Goal: Information Seeking & Learning: Learn about a topic

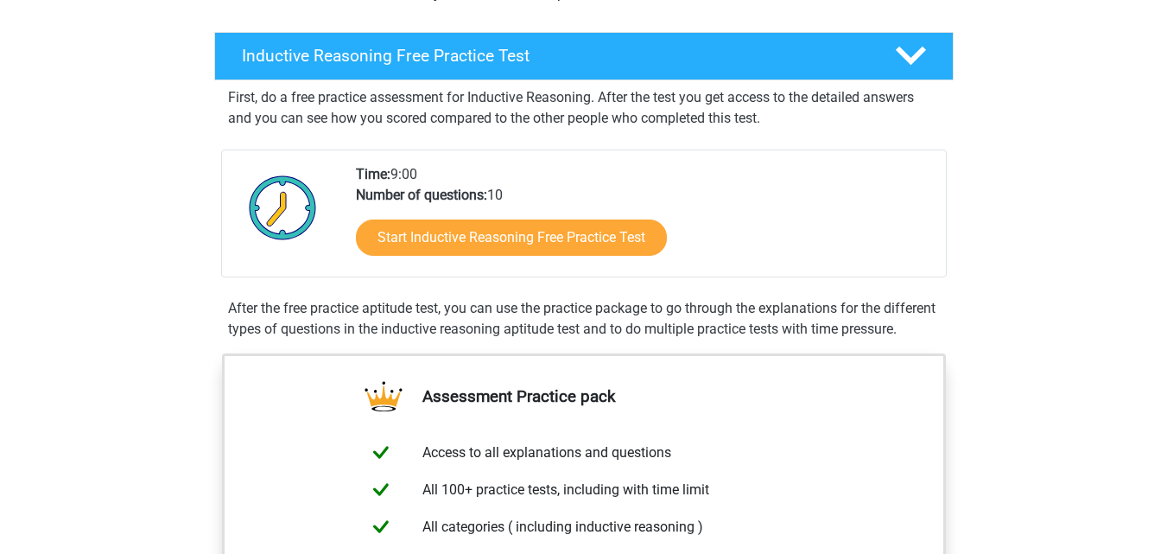
scroll to position [215, 0]
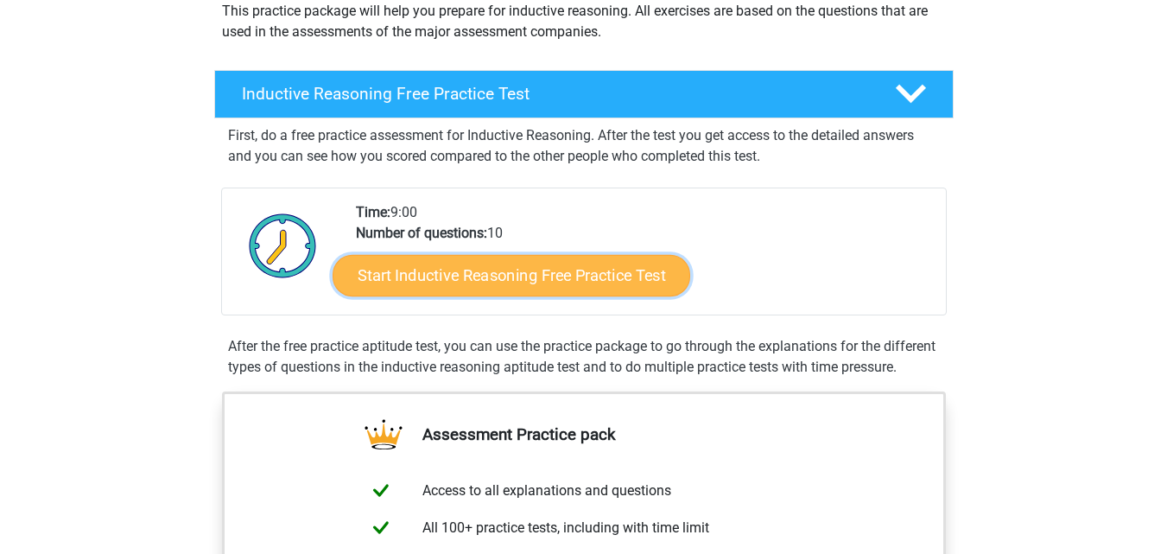
click at [545, 277] on link "Start Inductive Reasoning Free Practice Test" at bounding box center [512, 274] width 358 height 41
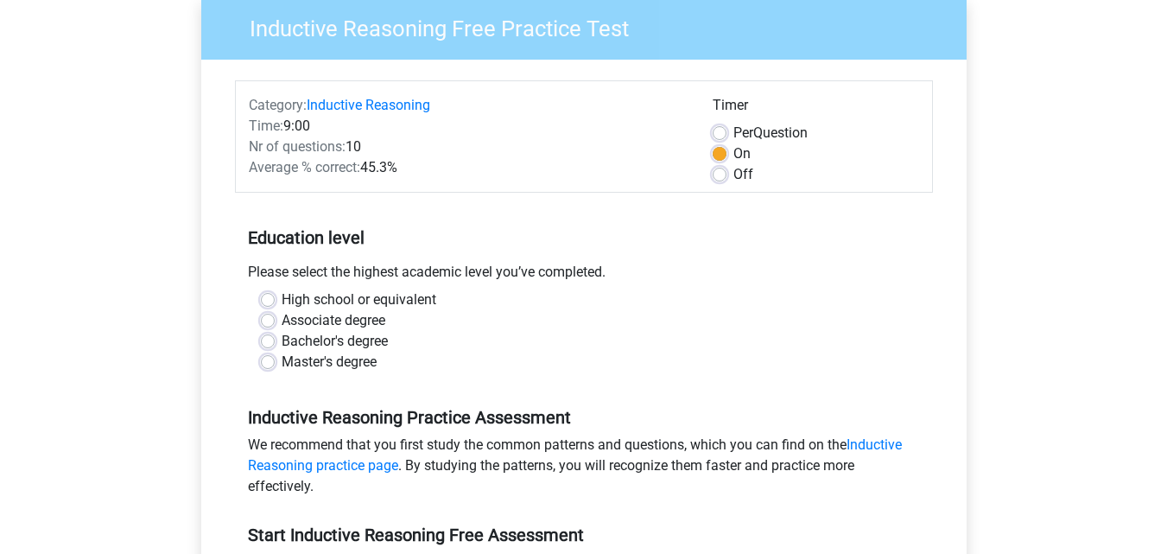
scroll to position [151, 0]
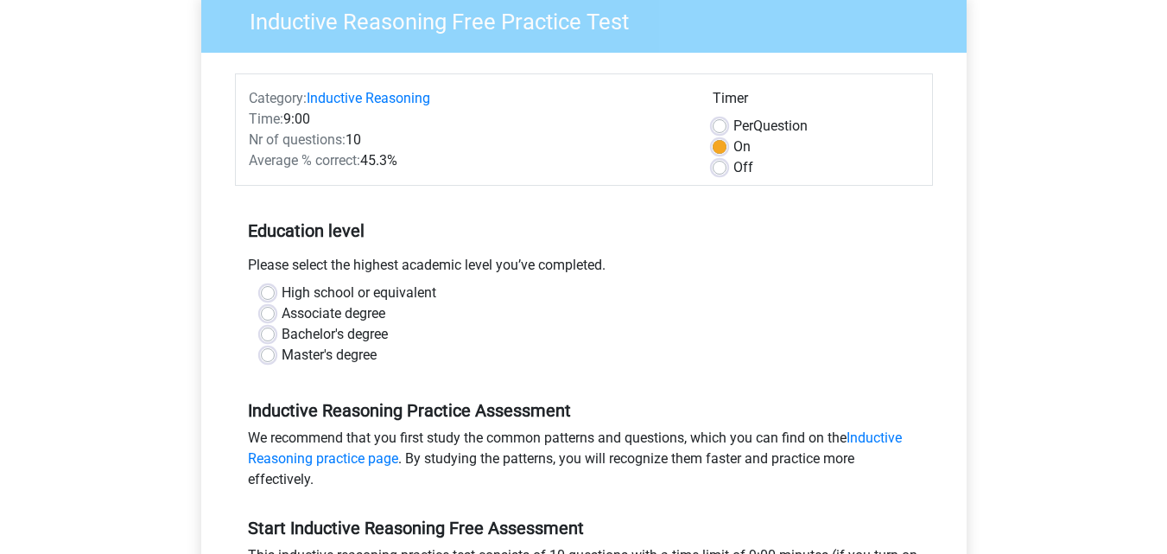
click at [277, 352] on div "Master's degree" at bounding box center [584, 355] width 646 height 21
click at [275, 354] on div "Master's degree" at bounding box center [584, 355] width 646 height 21
click at [282, 355] on label "Master's degree" at bounding box center [329, 355] width 95 height 21
click at [271, 355] on input "Master's degree" at bounding box center [268, 353] width 14 height 17
radio input "true"
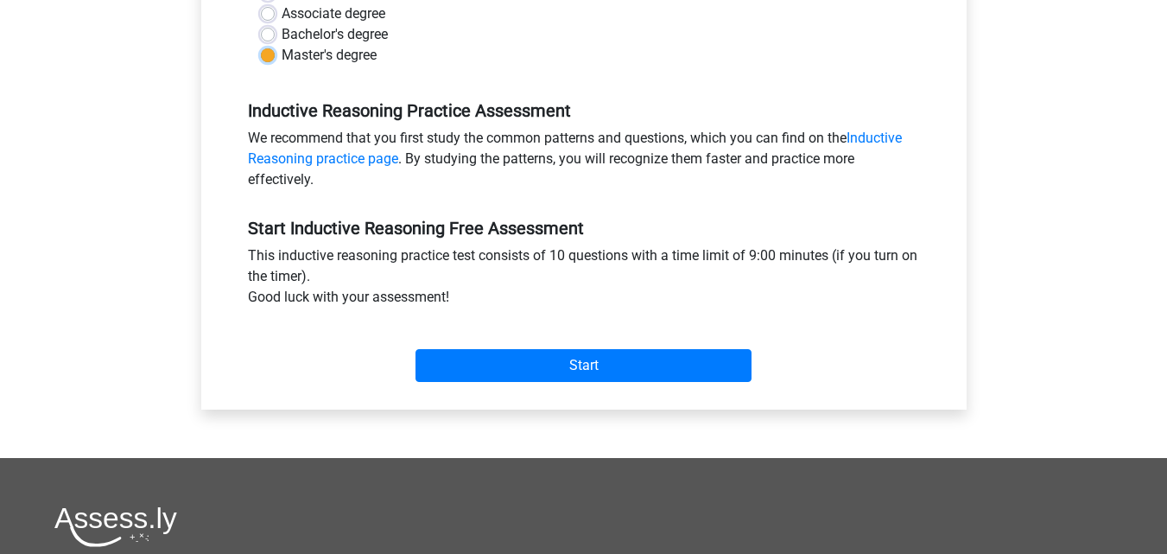
scroll to position [457, 0]
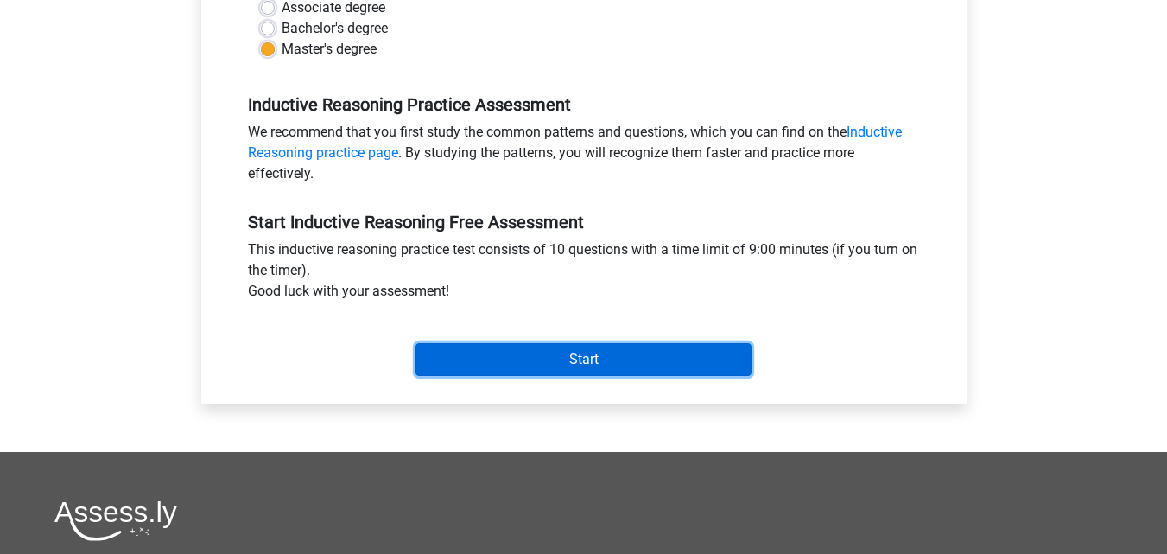
click at [588, 366] on input "Start" at bounding box center [584, 359] width 336 height 33
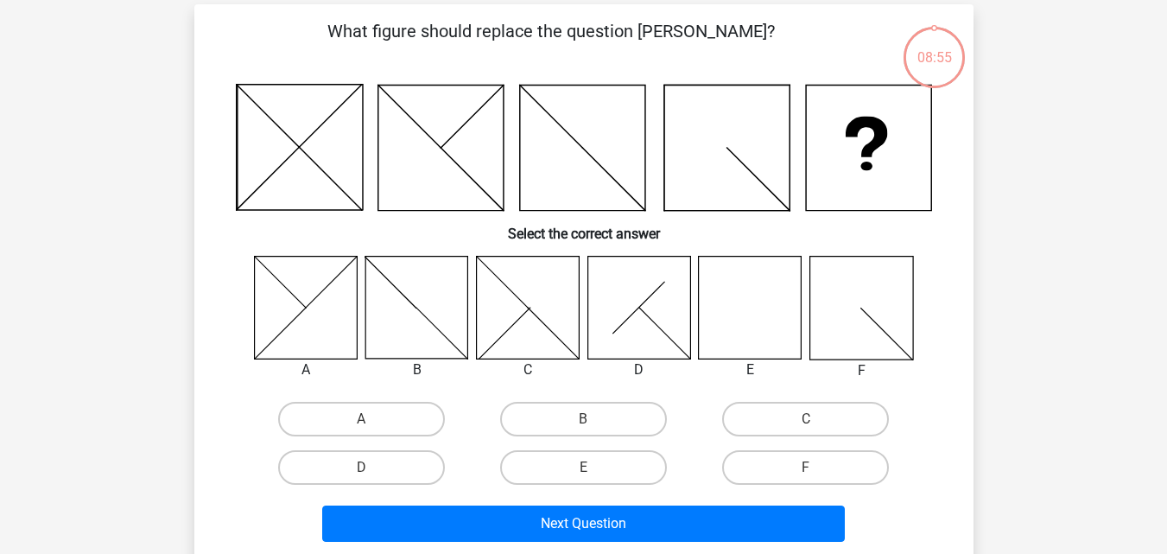
scroll to position [162, 0]
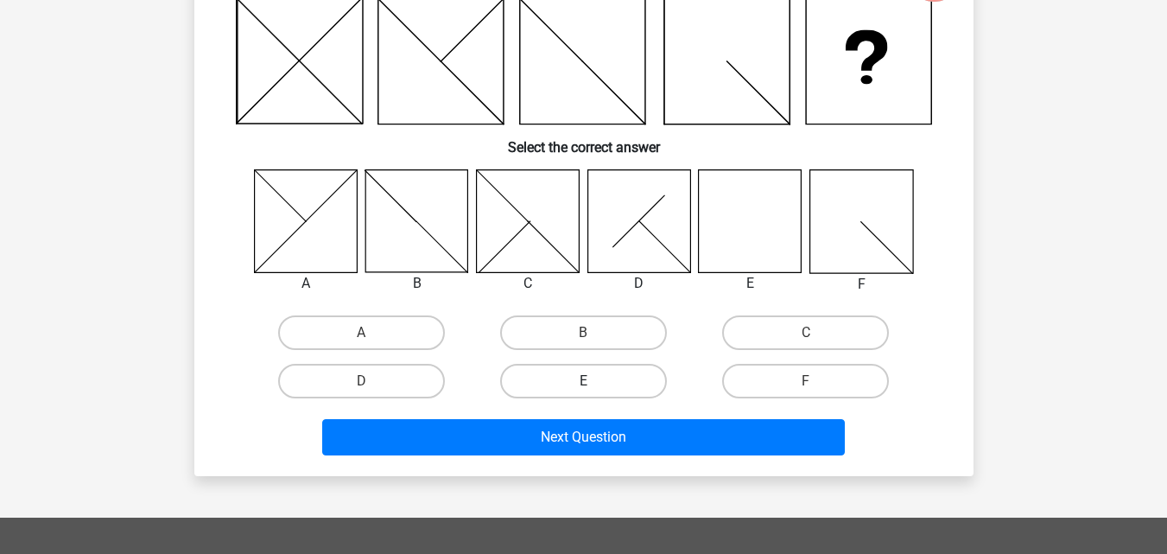
click at [554, 378] on label "E" at bounding box center [583, 381] width 167 height 35
click at [583, 381] on input "E" at bounding box center [588, 386] width 11 height 11
radio input "true"
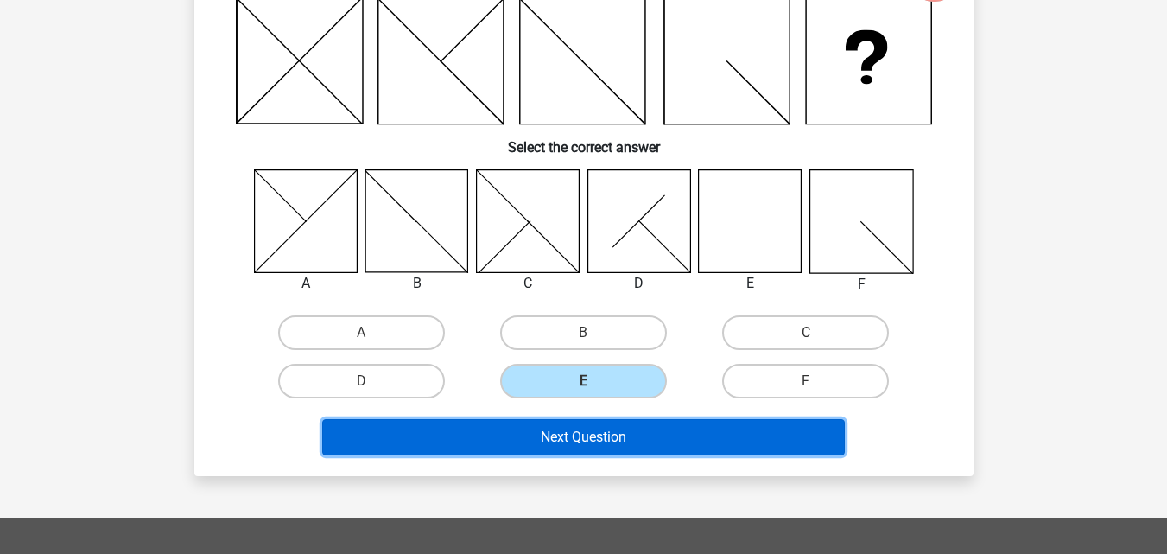
click at [559, 437] on button "Next Question" at bounding box center [583, 437] width 523 height 36
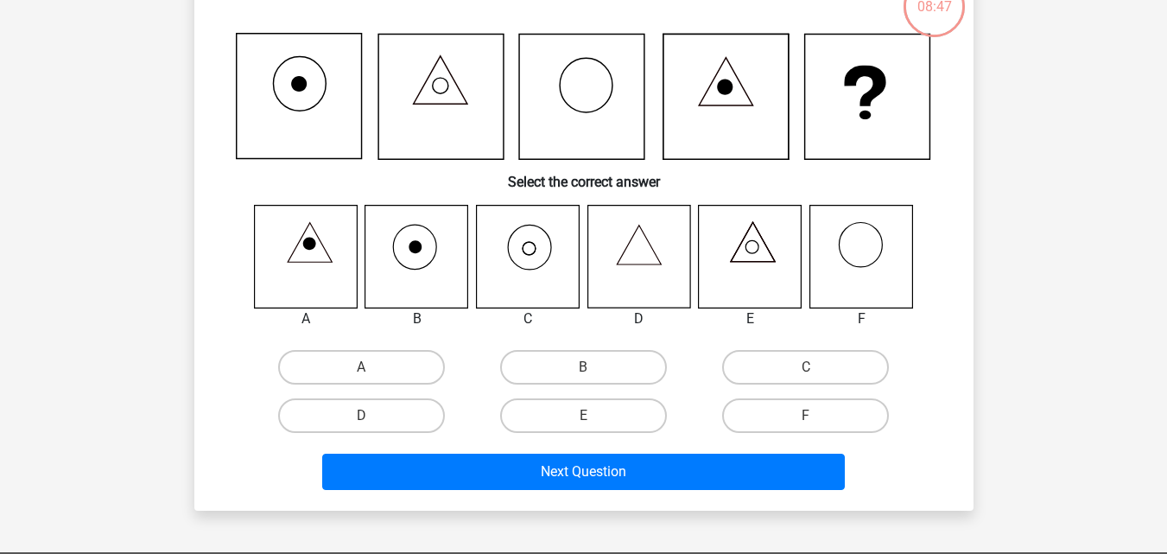
scroll to position [128, 0]
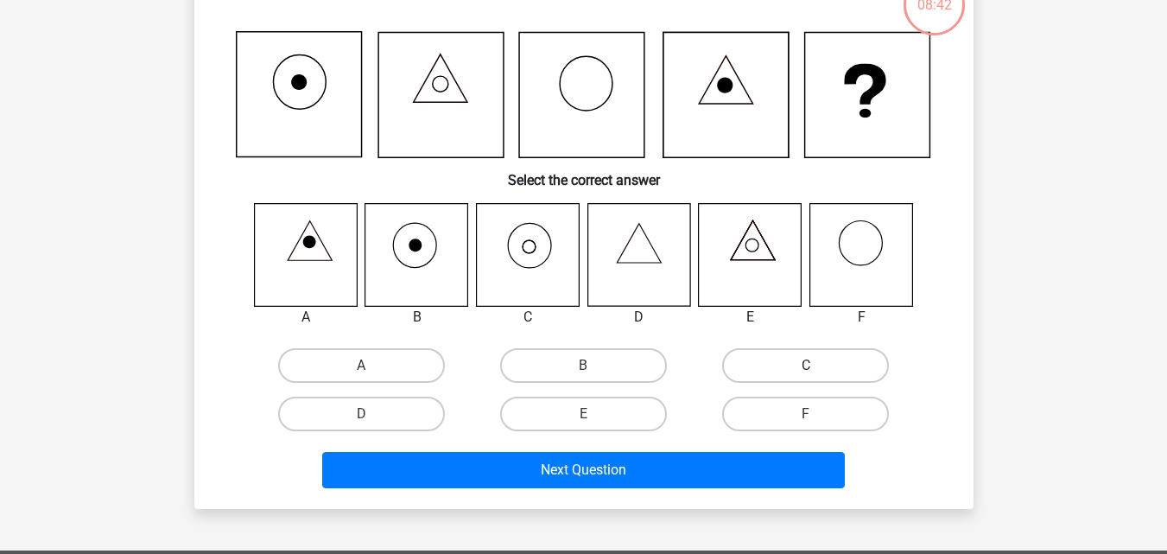
click at [794, 371] on label "C" at bounding box center [805, 365] width 167 height 35
click at [806, 371] on input "C" at bounding box center [811, 370] width 11 height 11
radio input "true"
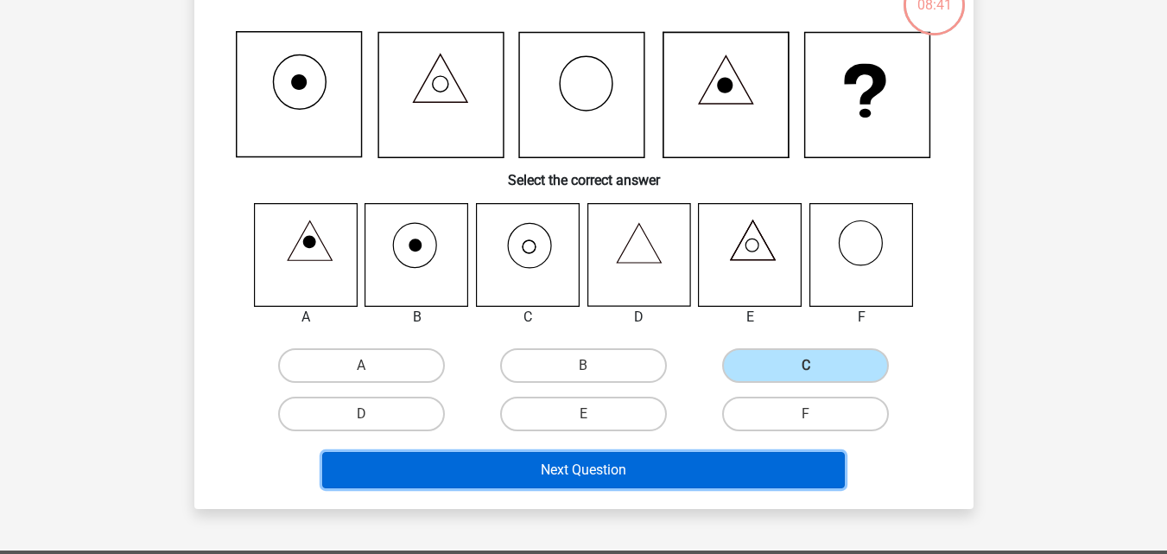
click at [687, 474] on button "Next Question" at bounding box center [583, 470] width 523 height 36
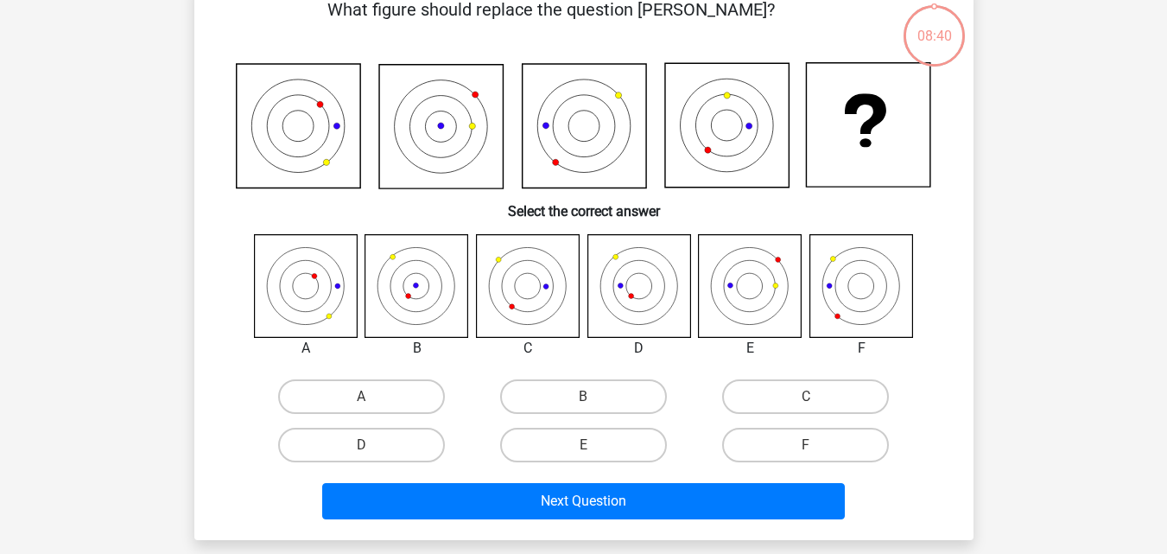
scroll to position [98, 0]
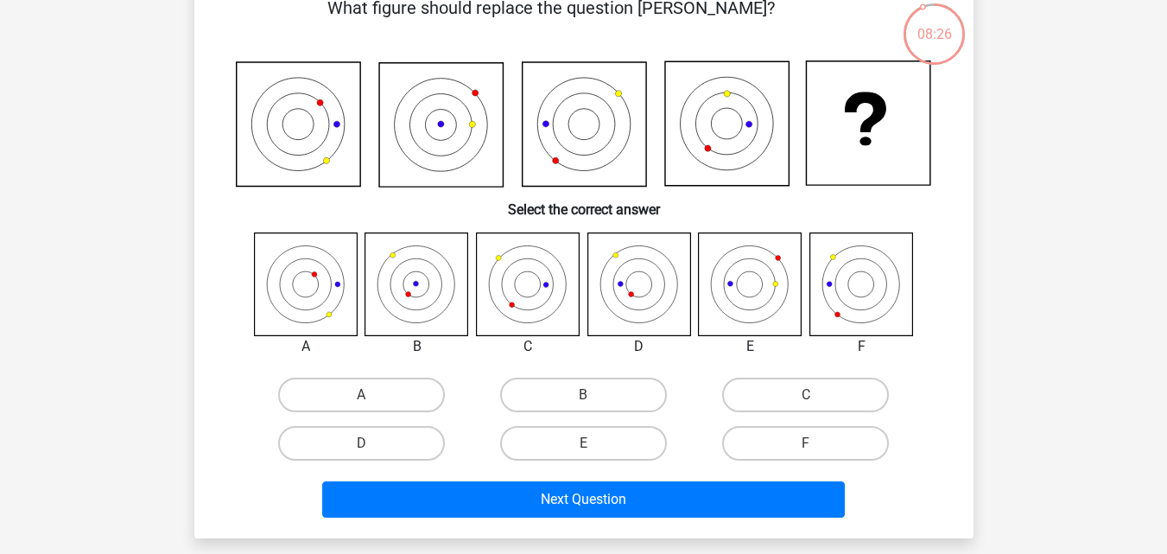
click at [586, 403] on input "B" at bounding box center [588, 400] width 11 height 11
radio input "true"
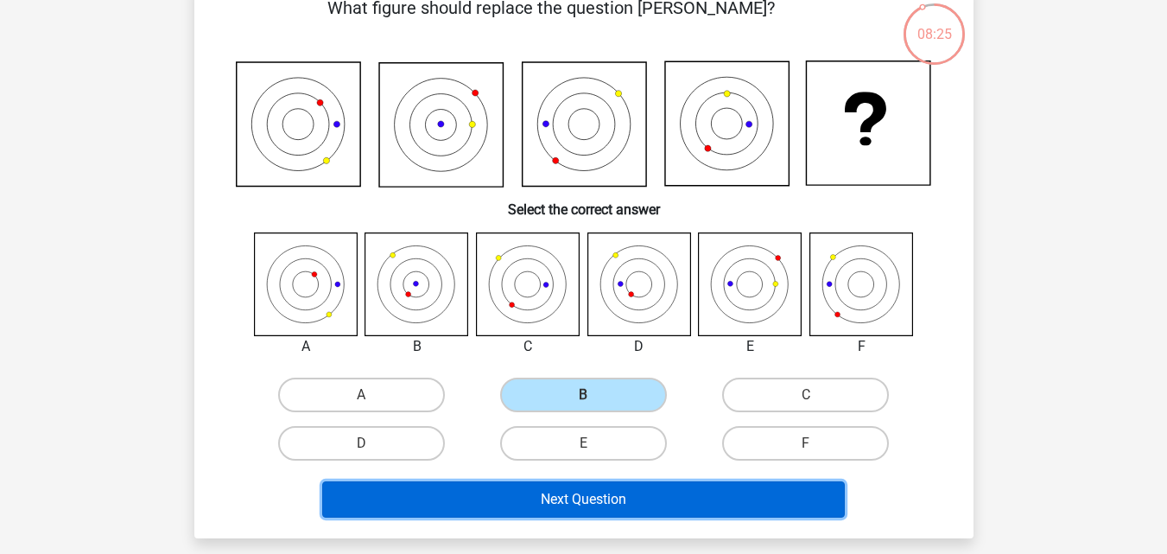
click at [578, 505] on button "Next Question" at bounding box center [583, 499] width 523 height 36
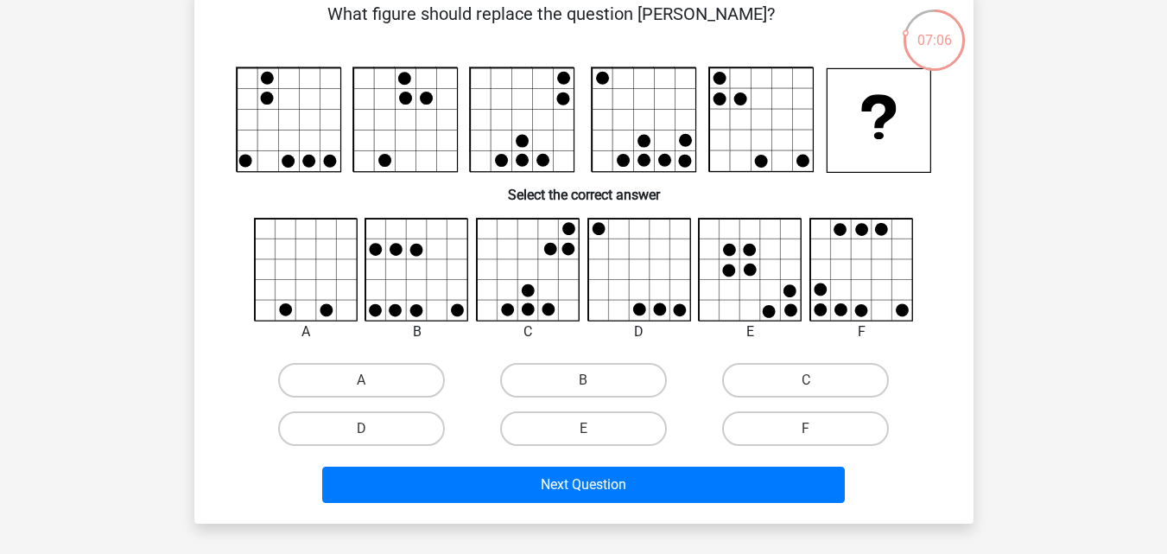
scroll to position [94, 0]
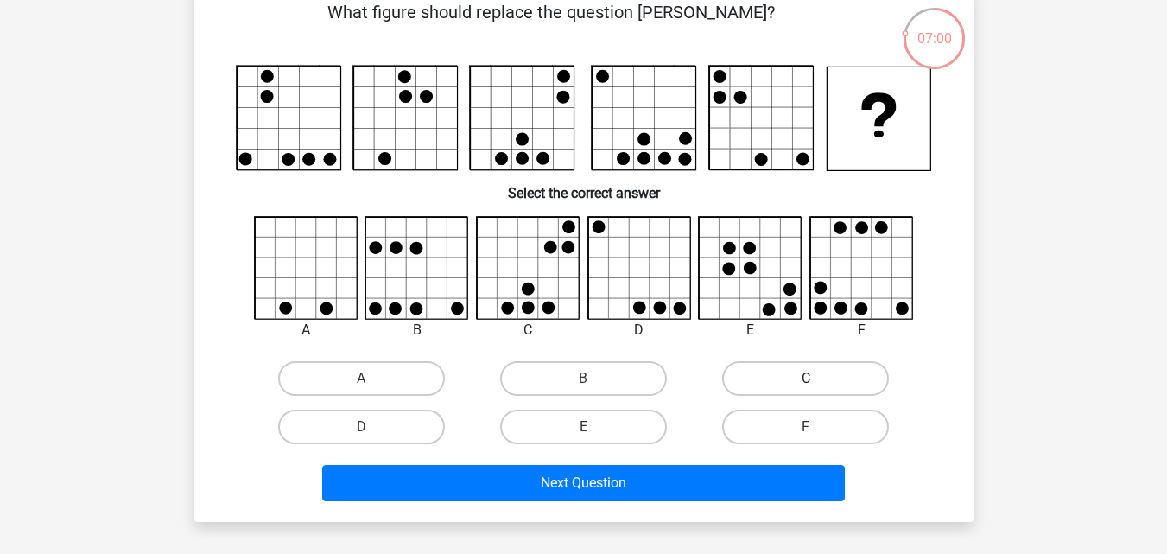
click at [766, 385] on label "C" at bounding box center [805, 378] width 167 height 35
click at [806, 385] on input "C" at bounding box center [811, 383] width 11 height 11
radio input "true"
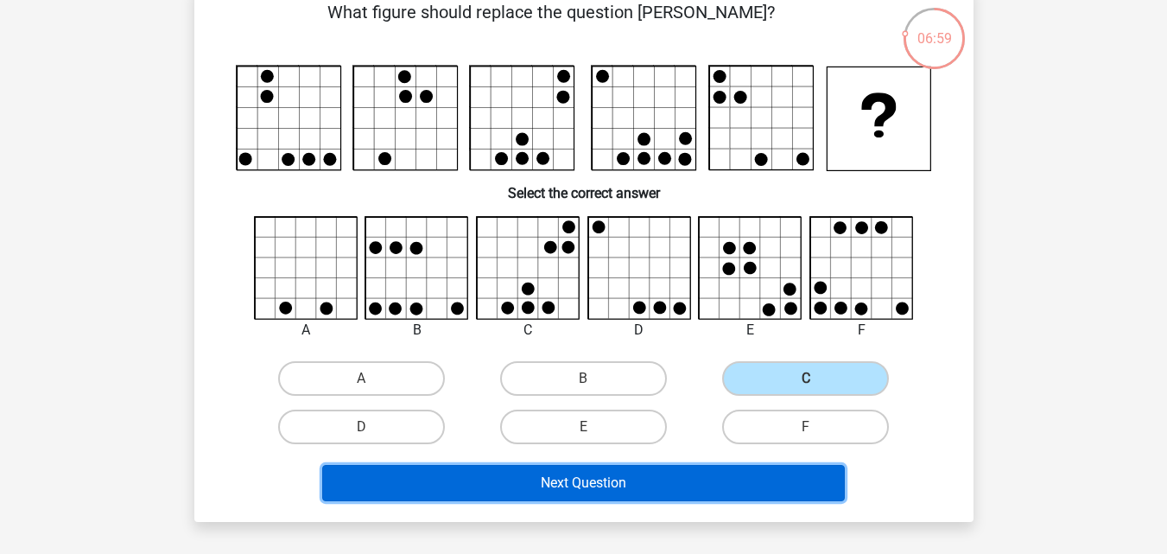
click at [709, 473] on button "Next Question" at bounding box center [583, 483] width 523 height 36
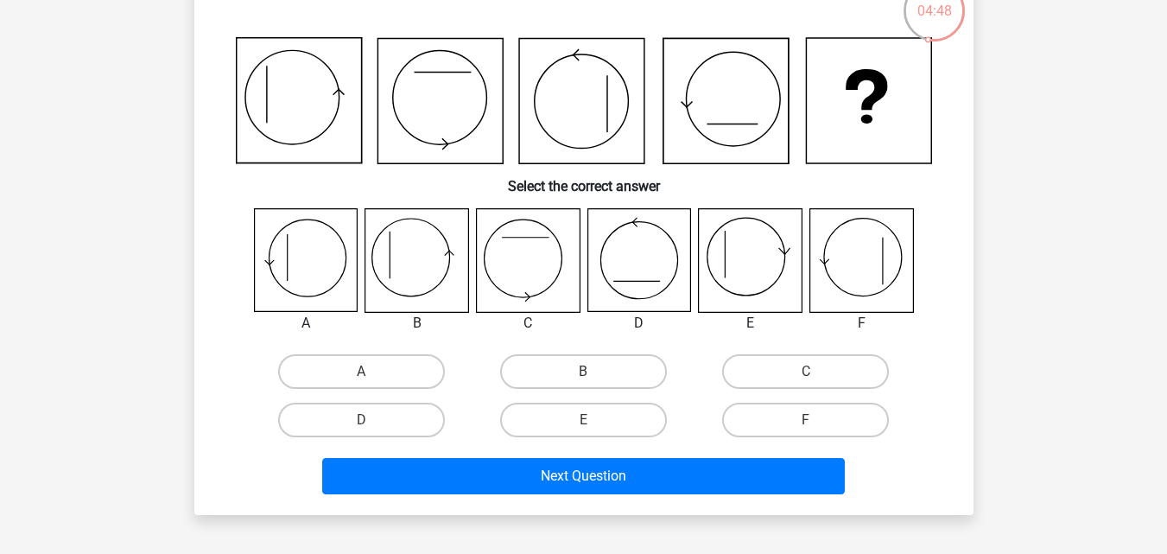
scroll to position [130, 0]
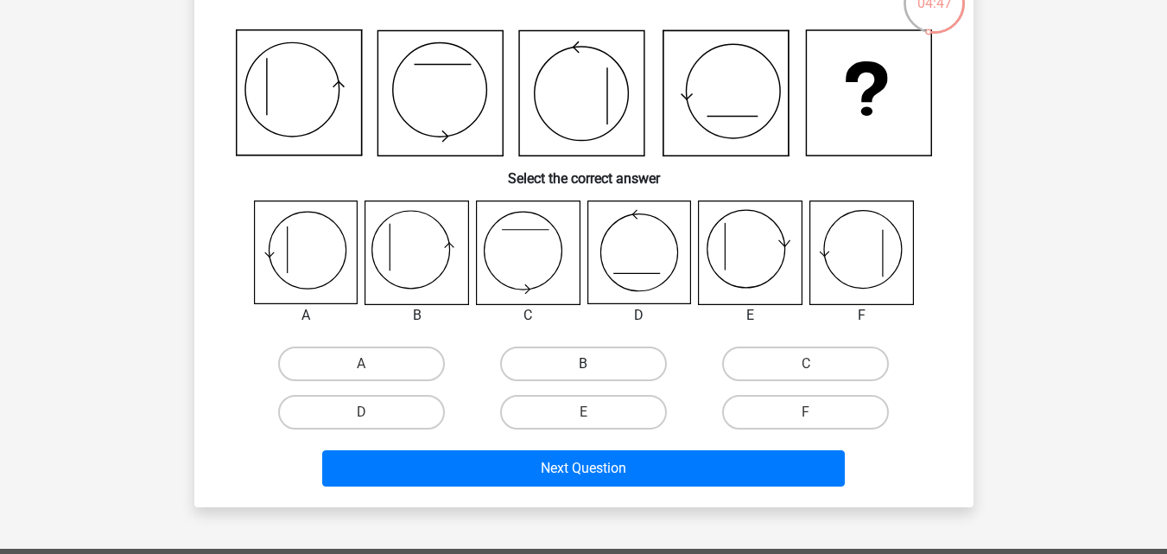
click at [600, 353] on label "B" at bounding box center [583, 363] width 167 height 35
click at [594, 364] on input "B" at bounding box center [588, 369] width 11 height 11
radio input "true"
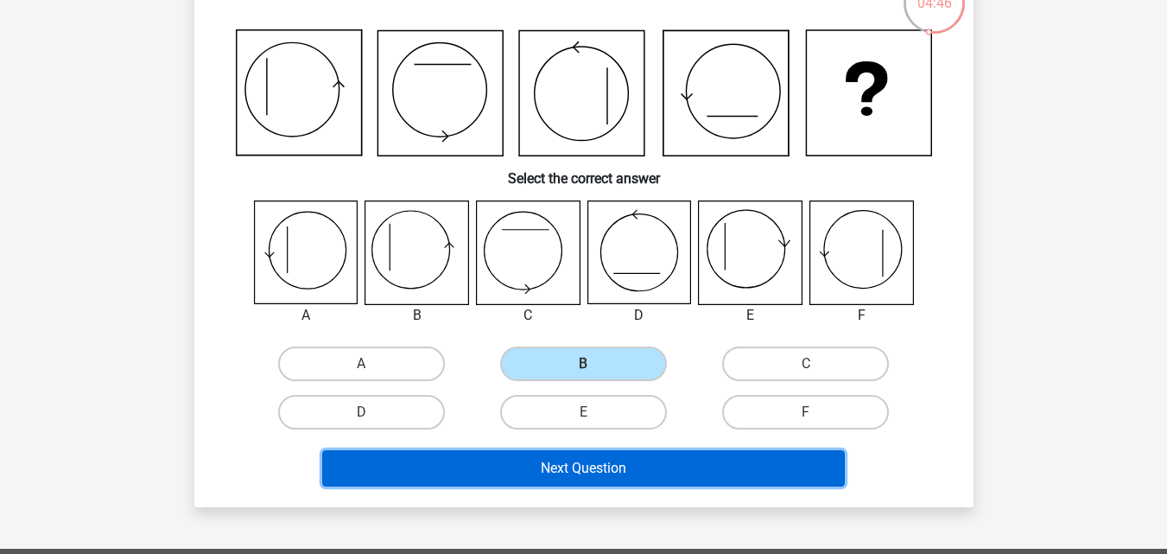
click at [602, 468] on button "Next Question" at bounding box center [583, 468] width 523 height 36
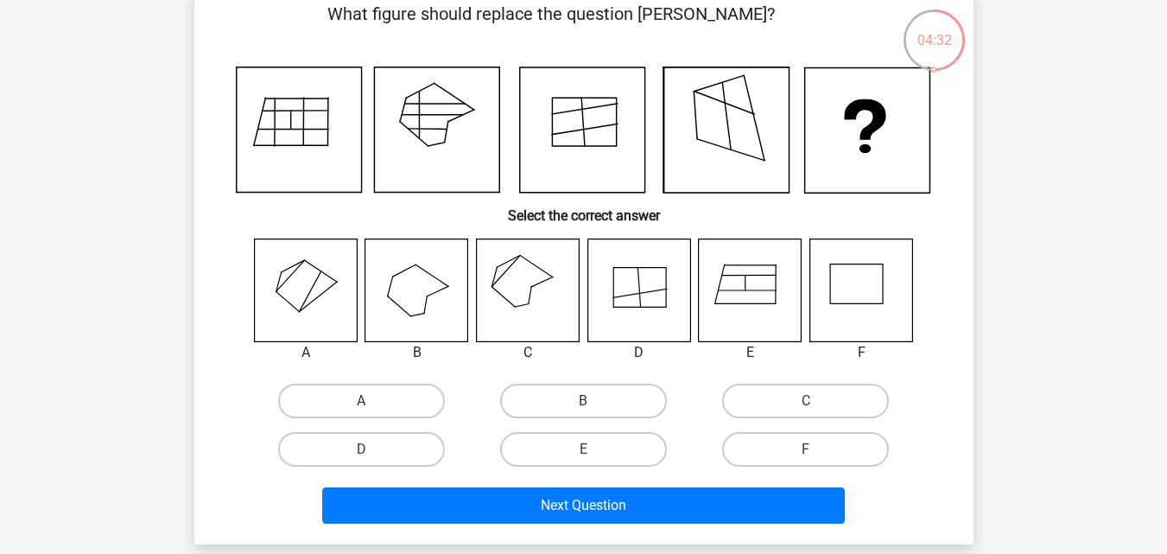
scroll to position [0, 0]
click at [1166, 258] on html "Register Nederlands English" at bounding box center [583, 475] width 1167 height 1134
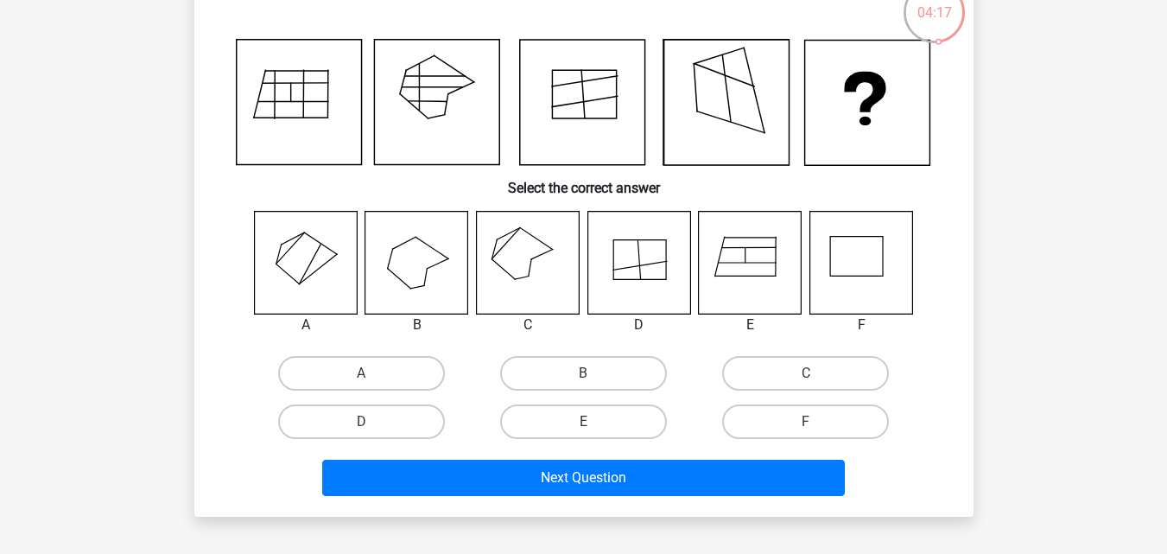
scroll to position [118, 0]
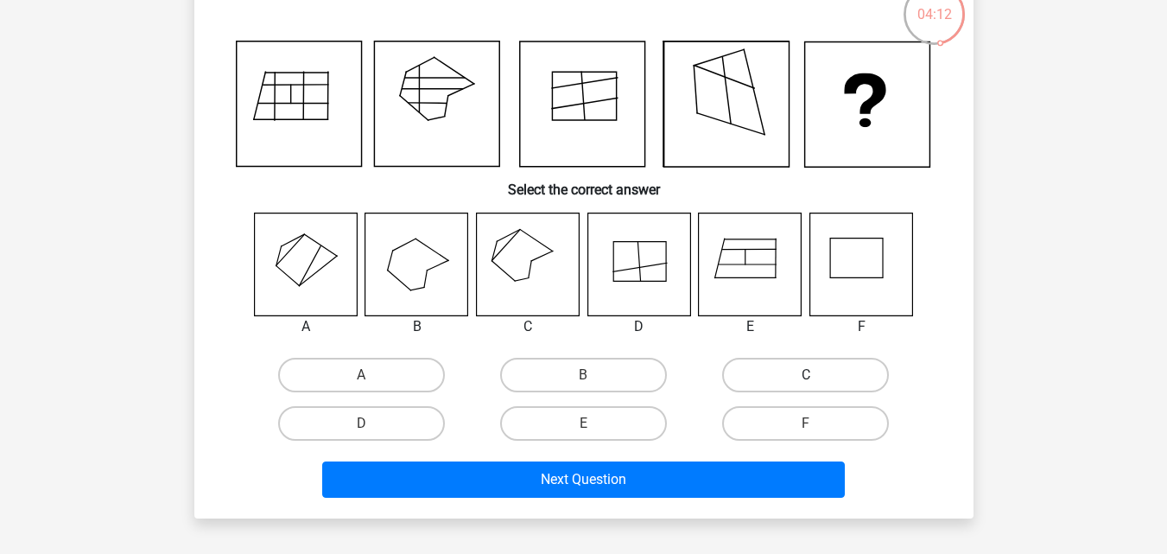
click at [793, 377] on label "C" at bounding box center [805, 375] width 167 height 35
click at [806, 377] on input "C" at bounding box center [811, 380] width 11 height 11
radio input "true"
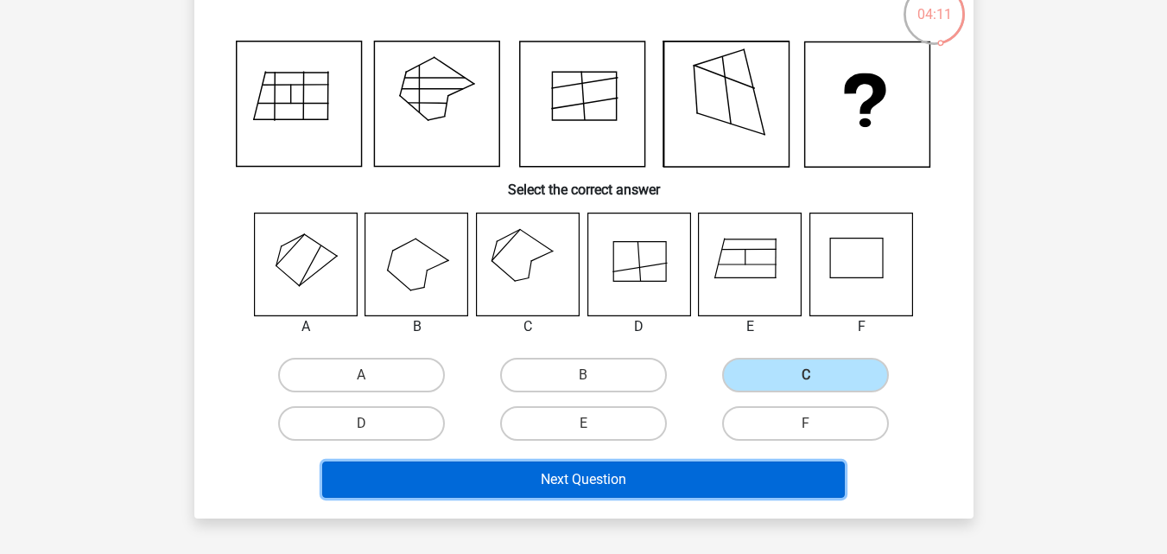
click at [731, 481] on button "Next Question" at bounding box center [583, 479] width 523 height 36
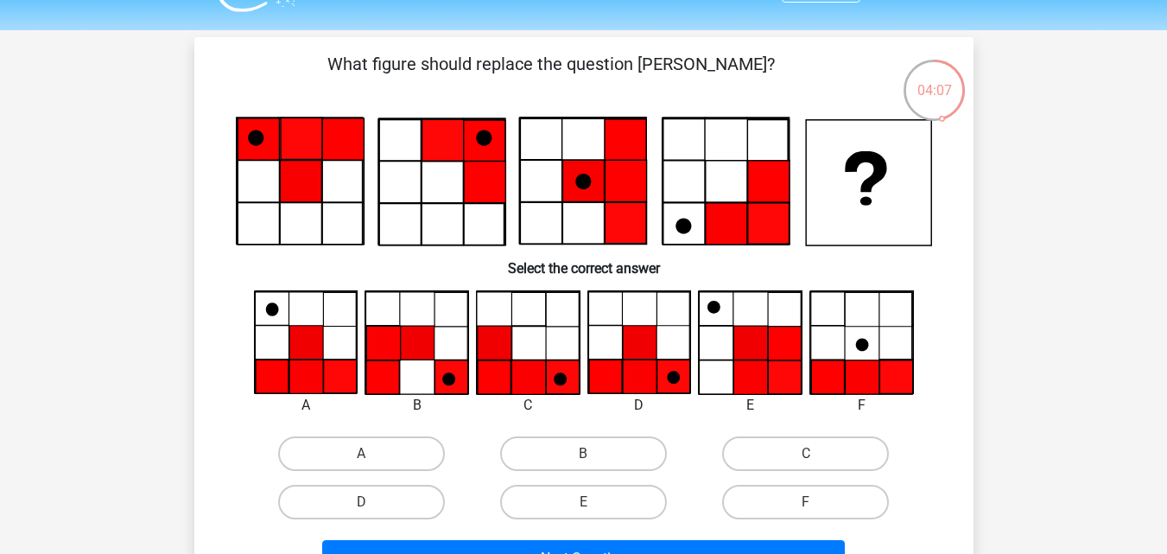
scroll to position [51, 0]
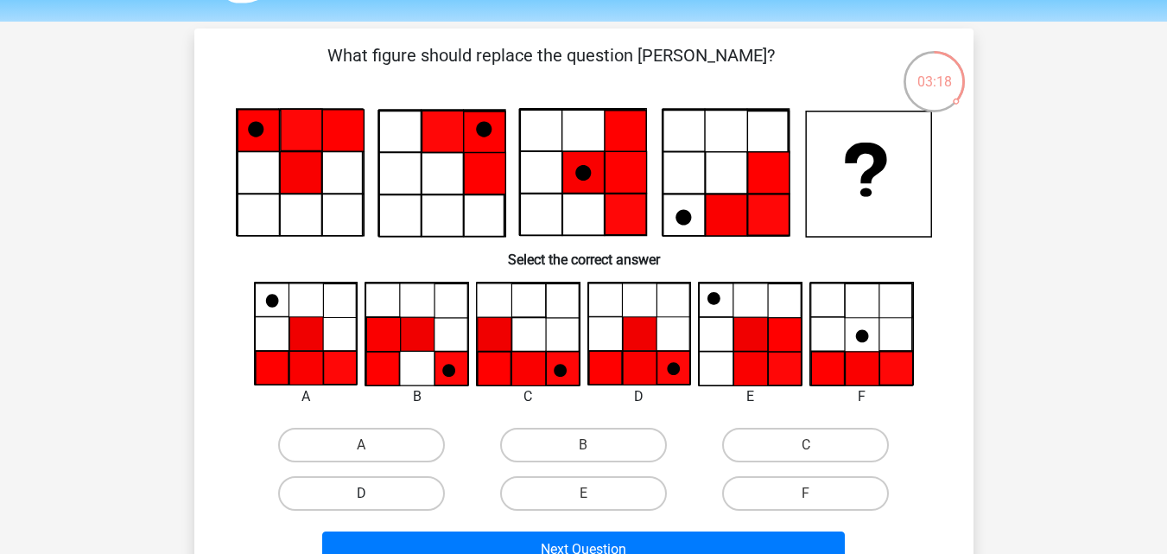
click at [410, 497] on label "D" at bounding box center [361, 493] width 167 height 35
click at [372, 497] on input "D" at bounding box center [366, 498] width 11 height 11
radio input "true"
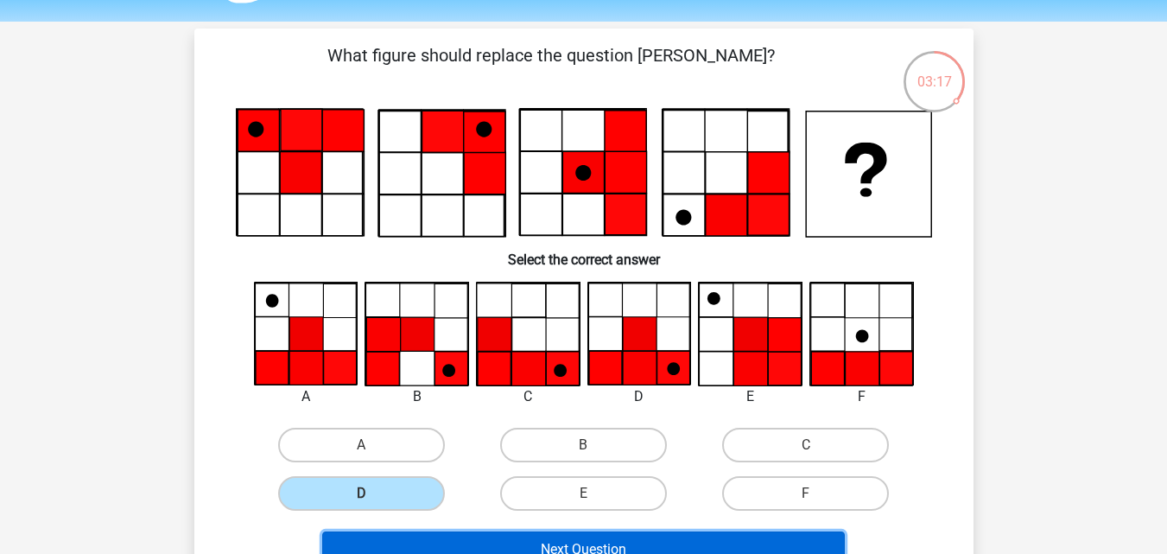
click at [520, 533] on button "Next Question" at bounding box center [583, 549] width 523 height 36
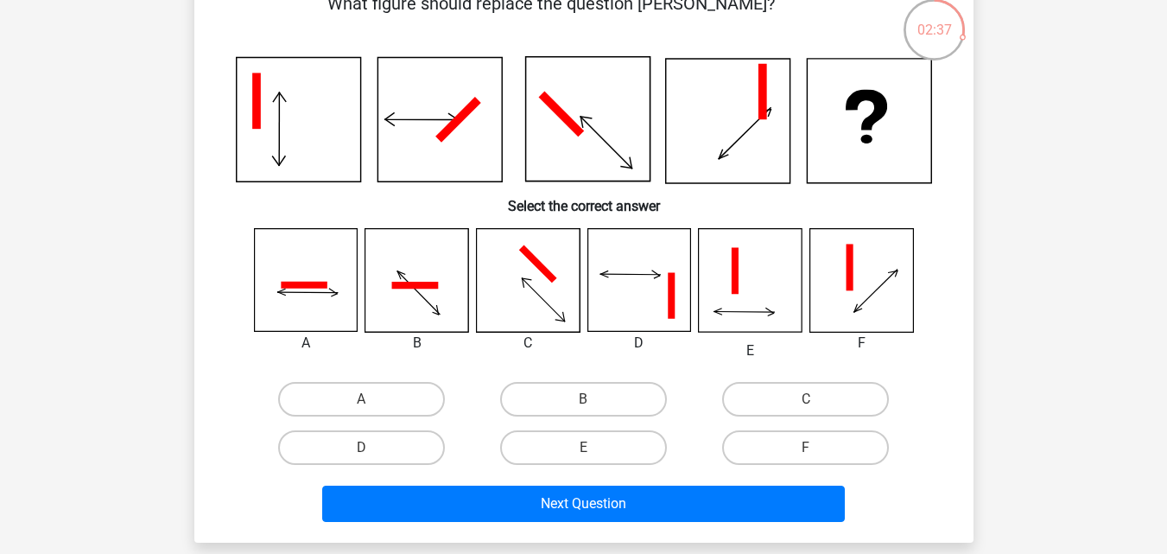
scroll to position [108, 0]
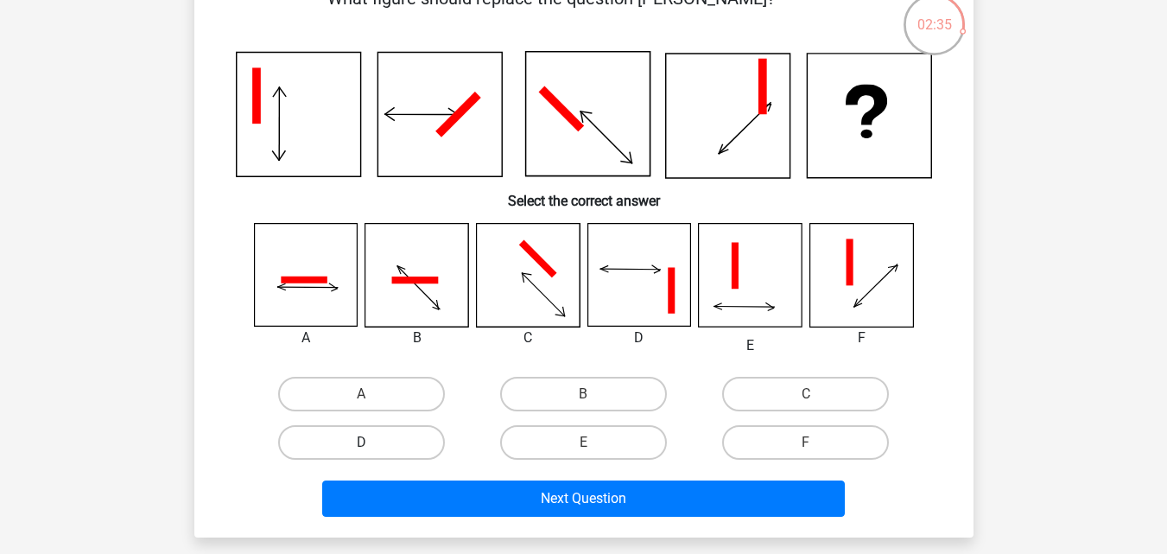
click at [422, 445] on label "D" at bounding box center [361, 442] width 167 height 35
click at [372, 445] on input "D" at bounding box center [366, 447] width 11 height 11
radio input "true"
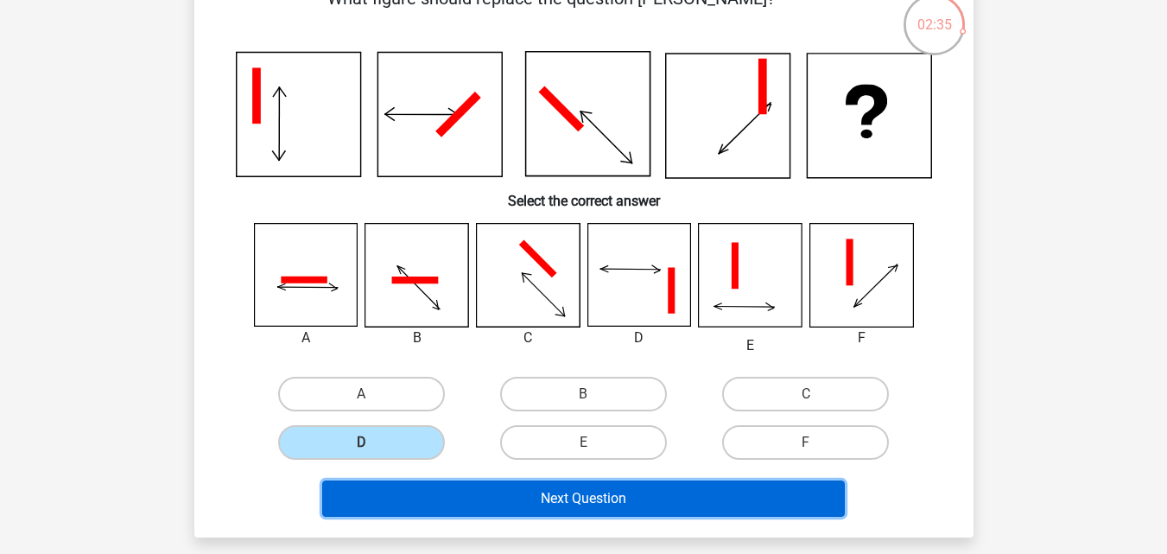
click at [497, 514] on button "Next Question" at bounding box center [583, 498] width 523 height 36
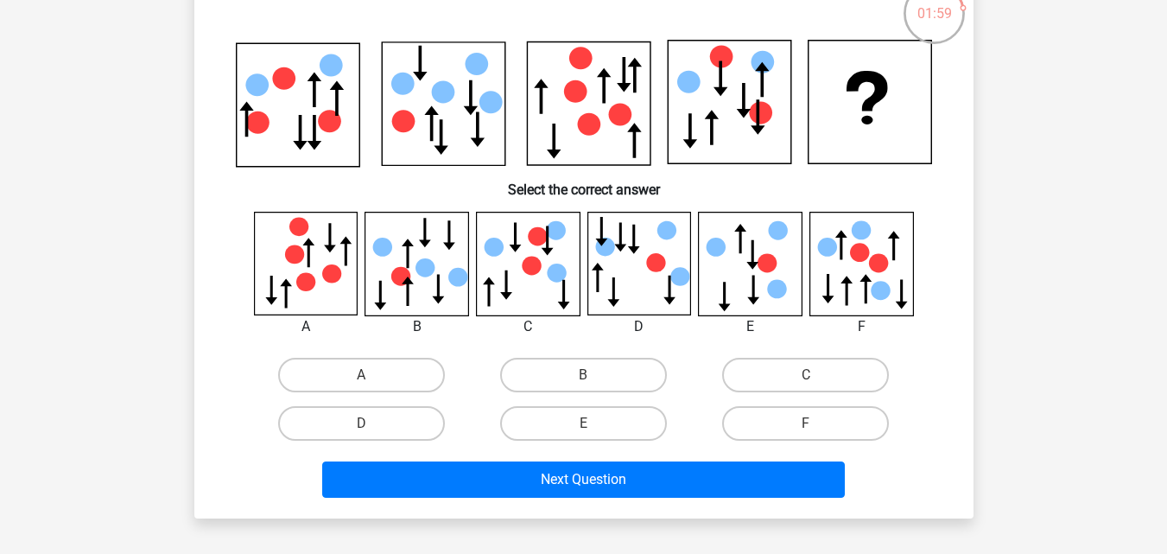
scroll to position [123, 0]
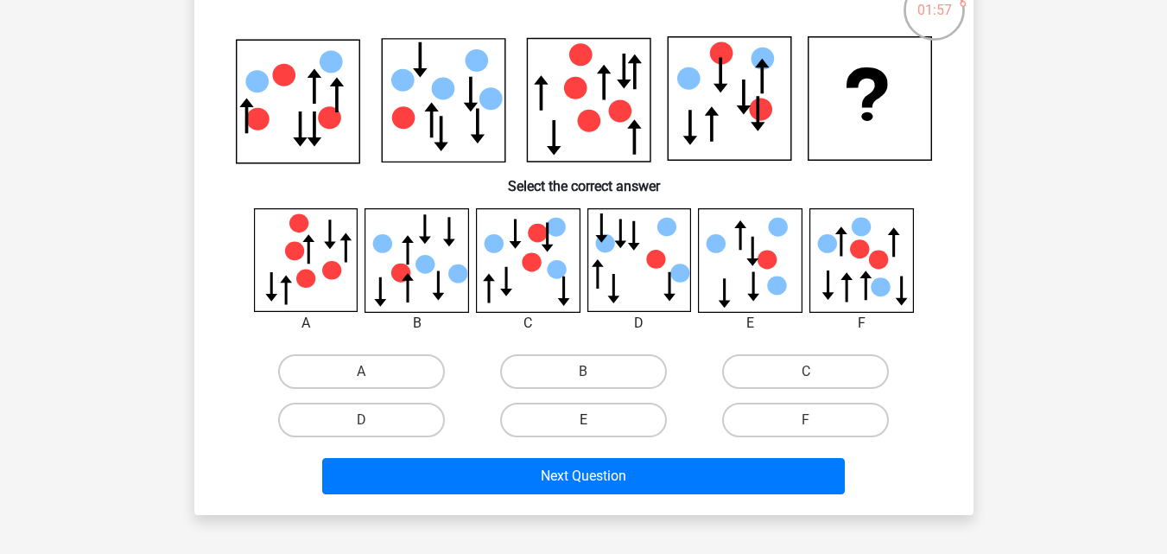
click at [536, 422] on label "E" at bounding box center [583, 420] width 167 height 35
click at [583, 422] on input "E" at bounding box center [588, 425] width 11 height 11
radio input "true"
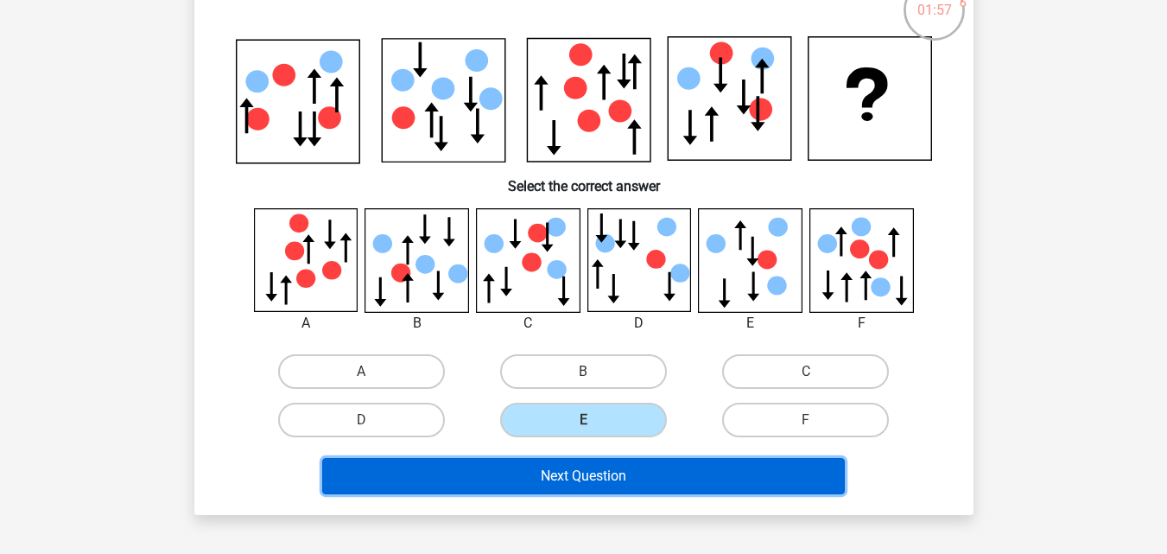
click at [558, 476] on button "Next Question" at bounding box center [583, 476] width 523 height 36
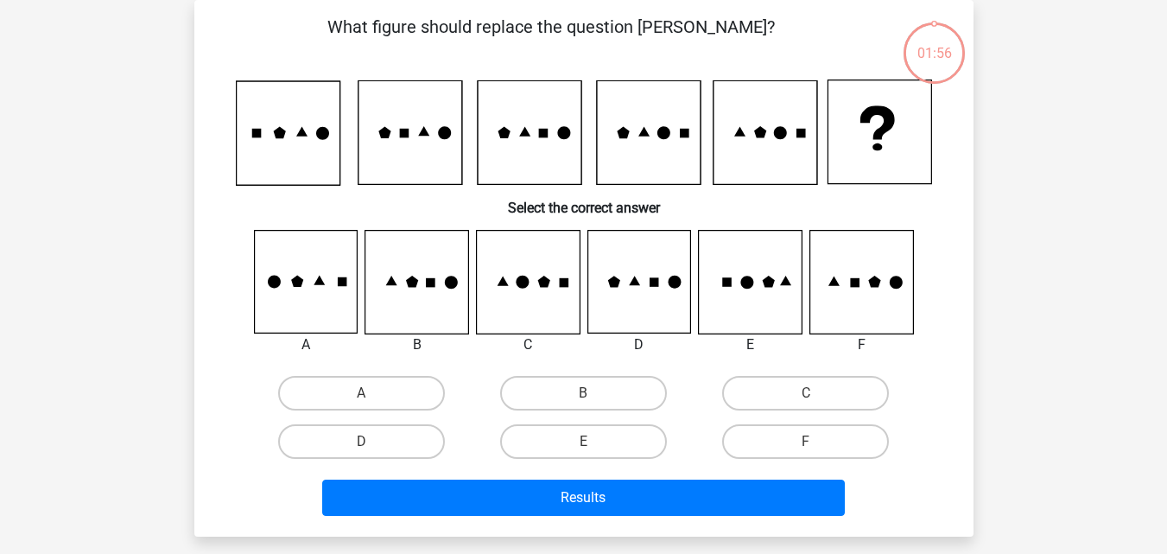
scroll to position [87, 0]
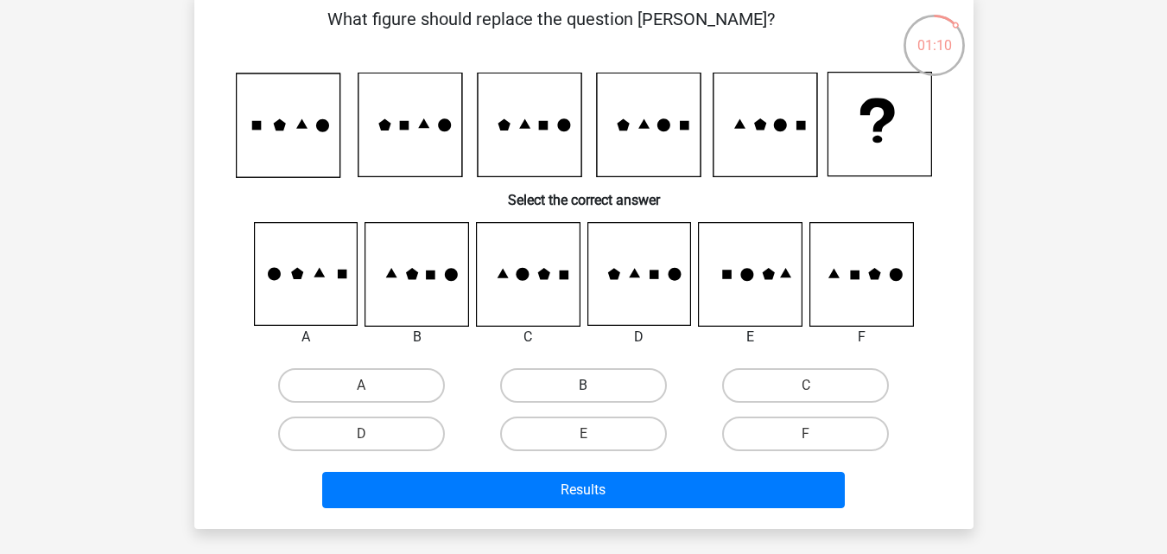
click at [628, 384] on label "B" at bounding box center [583, 385] width 167 height 35
click at [594, 385] on input "B" at bounding box center [588, 390] width 11 height 11
radio input "true"
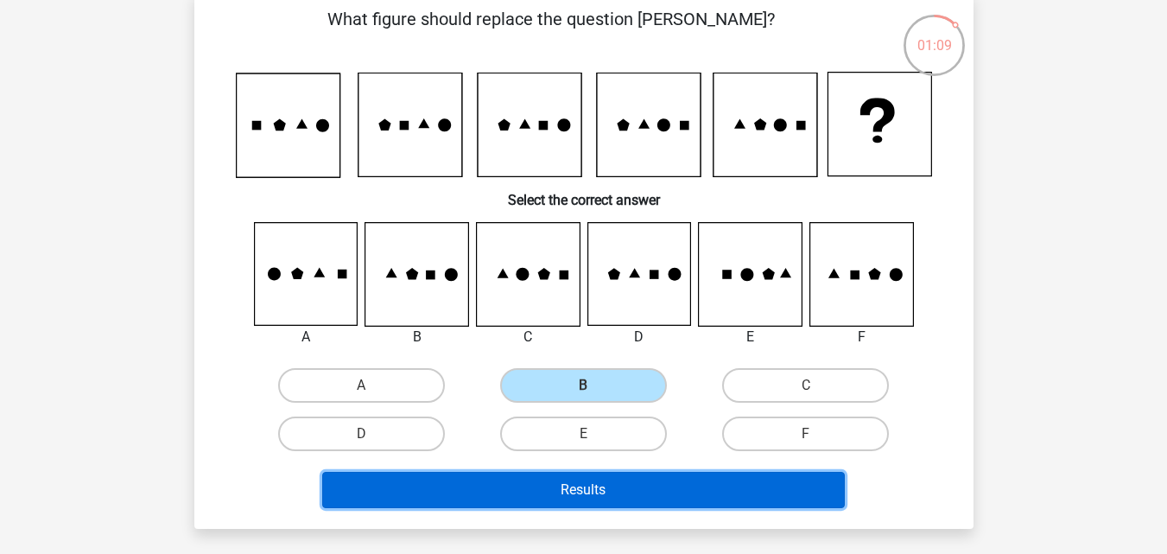
click at [664, 500] on button "Results" at bounding box center [583, 490] width 523 height 36
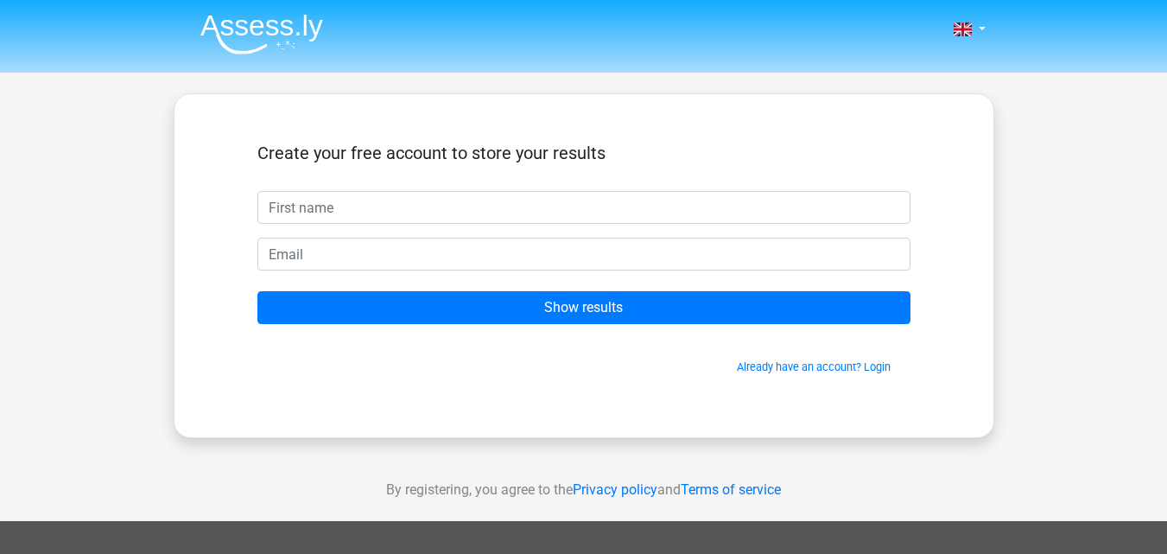
click at [704, 206] on input "text" at bounding box center [583, 207] width 653 height 33
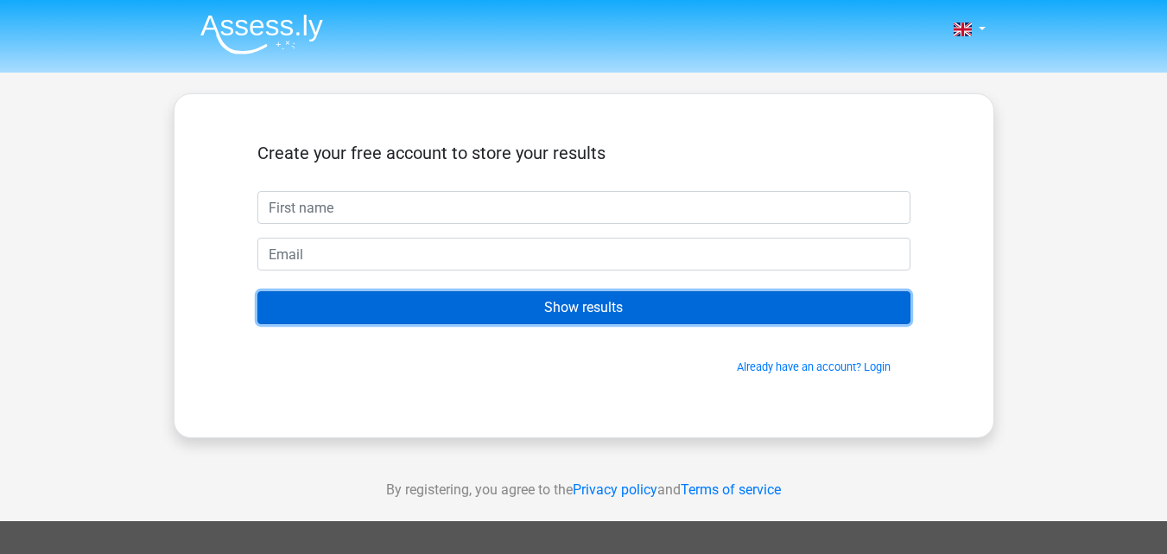
click at [647, 313] on input "Show results" at bounding box center [583, 307] width 653 height 33
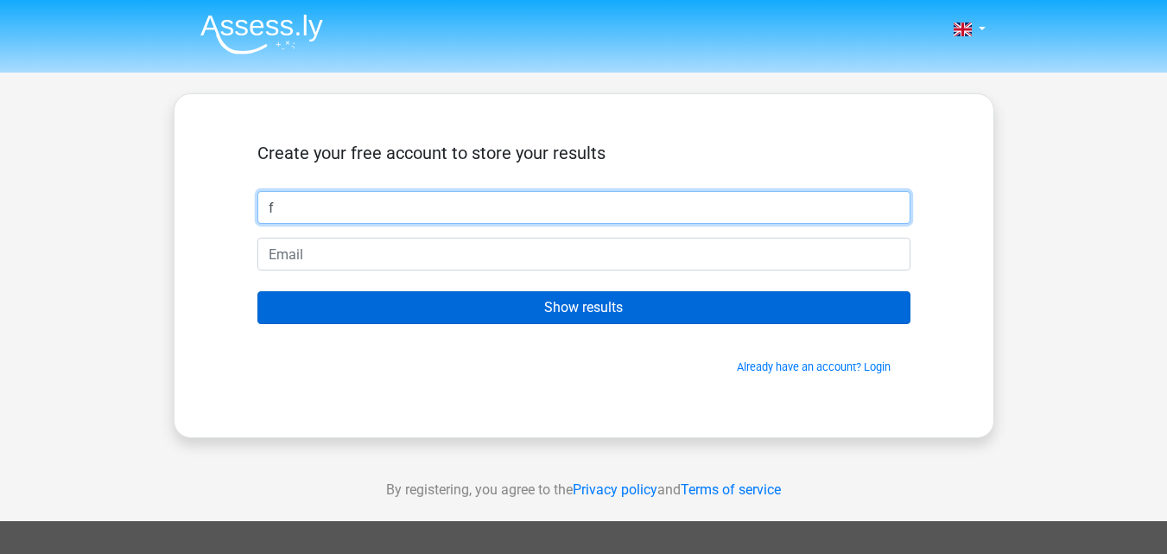
type input "f"
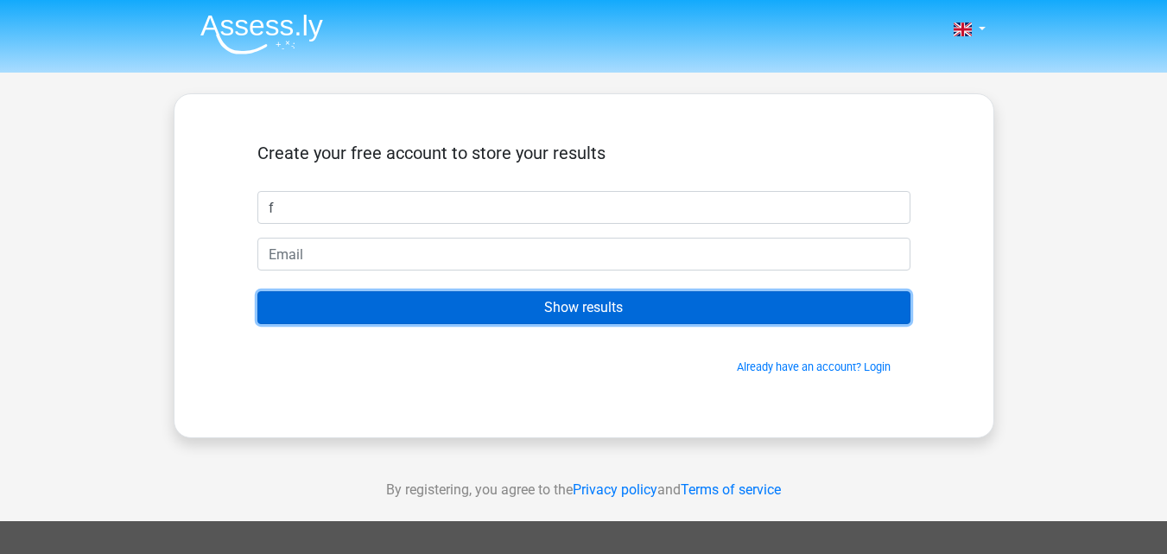
click at [617, 301] on input "Show results" at bounding box center [583, 307] width 653 height 33
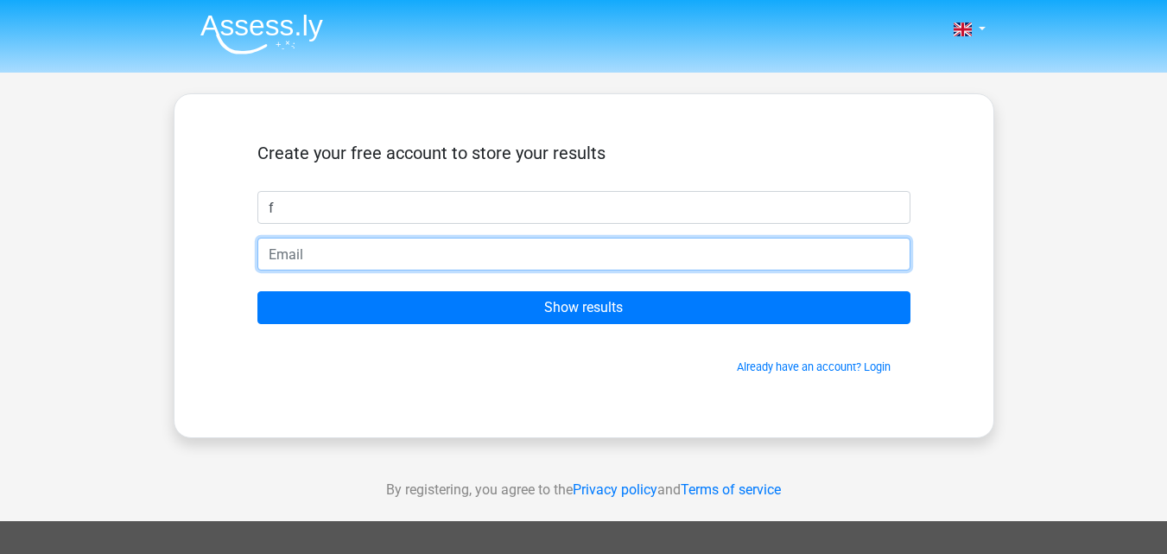
click at [560, 257] on input "email" at bounding box center [583, 254] width 653 height 33
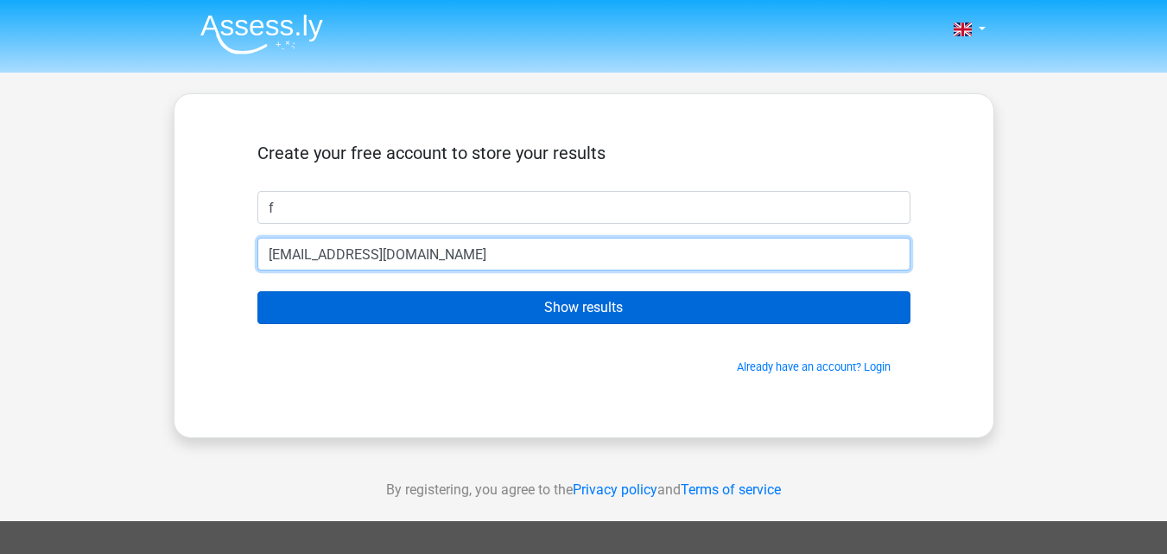
type input "[EMAIL_ADDRESS][DOMAIN_NAME]"
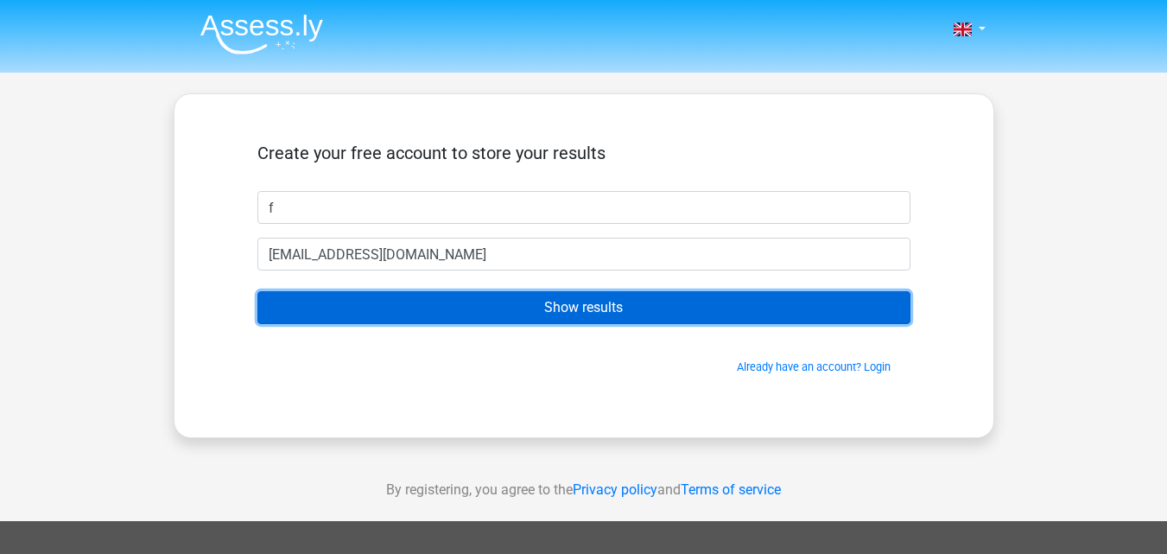
click at [540, 306] on input "Show results" at bounding box center [583, 307] width 653 height 33
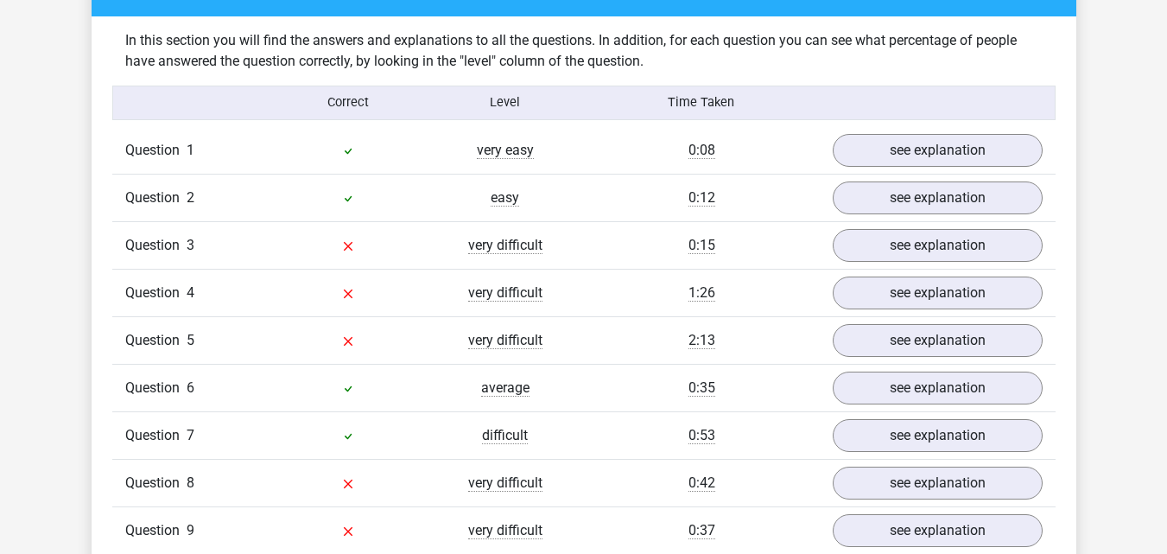
scroll to position [1333, 0]
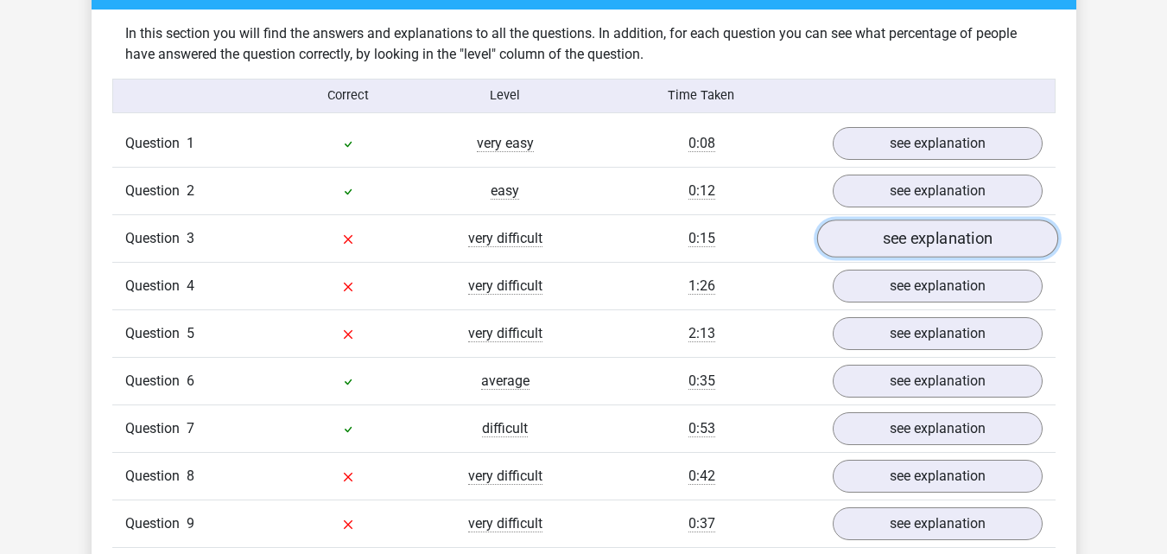
click at [991, 243] on link "see explanation" at bounding box center [936, 238] width 241 height 38
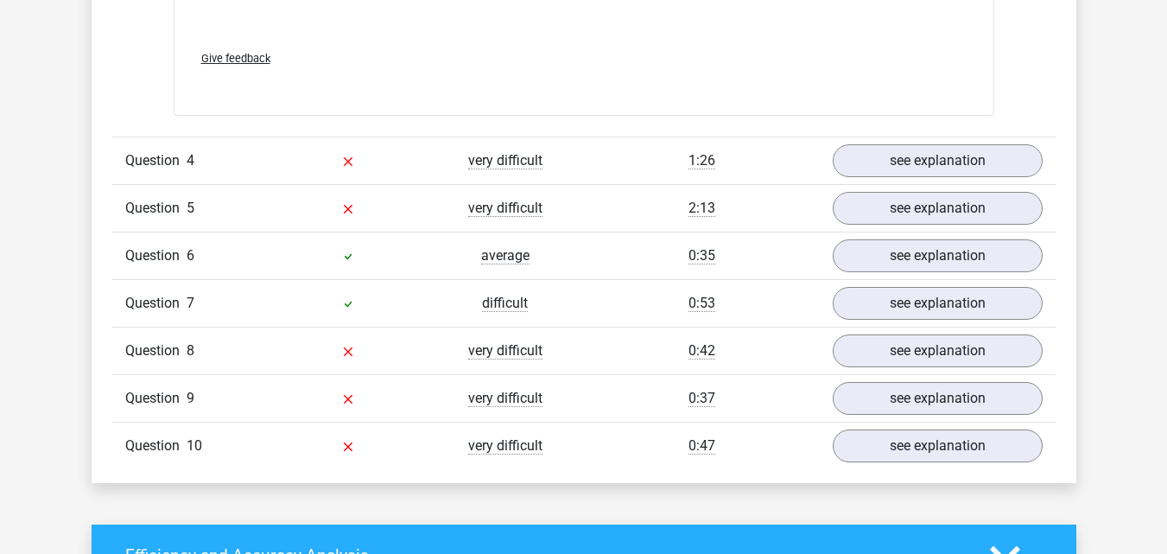
scroll to position [2887, 0]
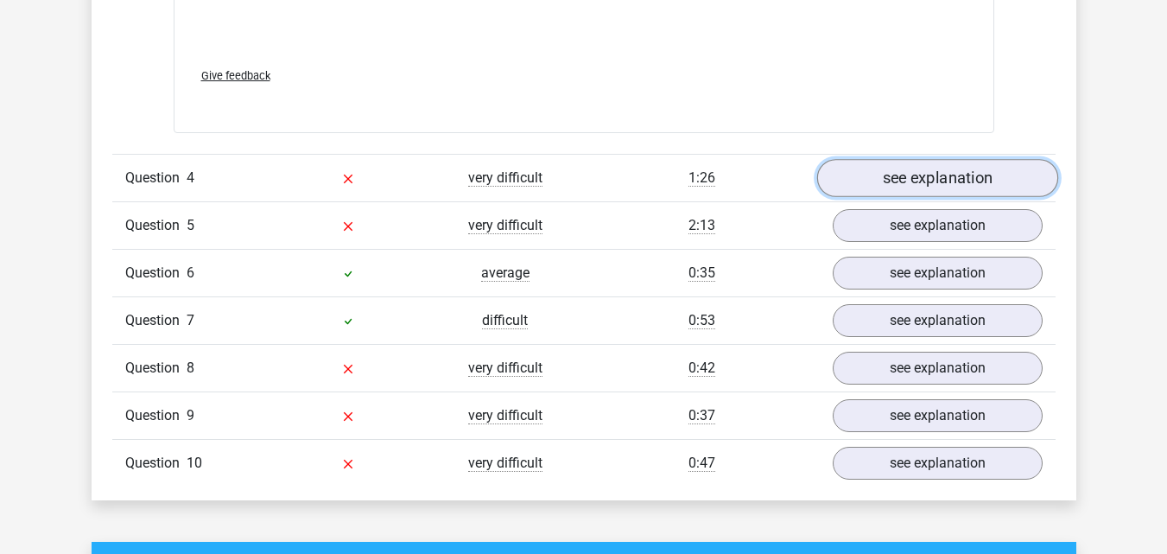
click at [940, 173] on link "see explanation" at bounding box center [936, 178] width 241 height 38
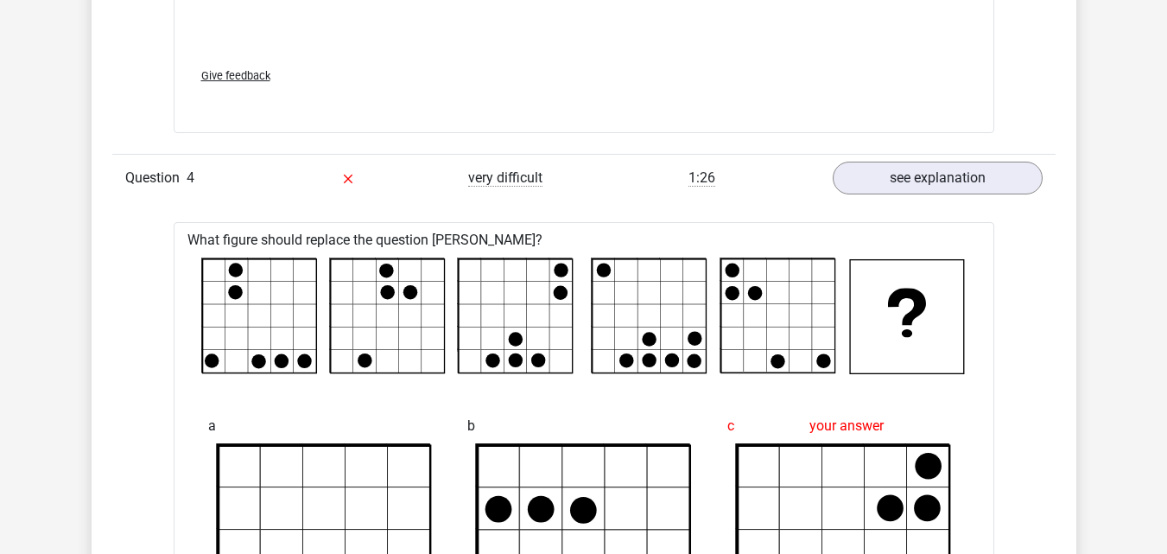
drag, startPoint x: 985, startPoint y: 27, endPoint x: 987, endPoint y: 40, distance: 13.2
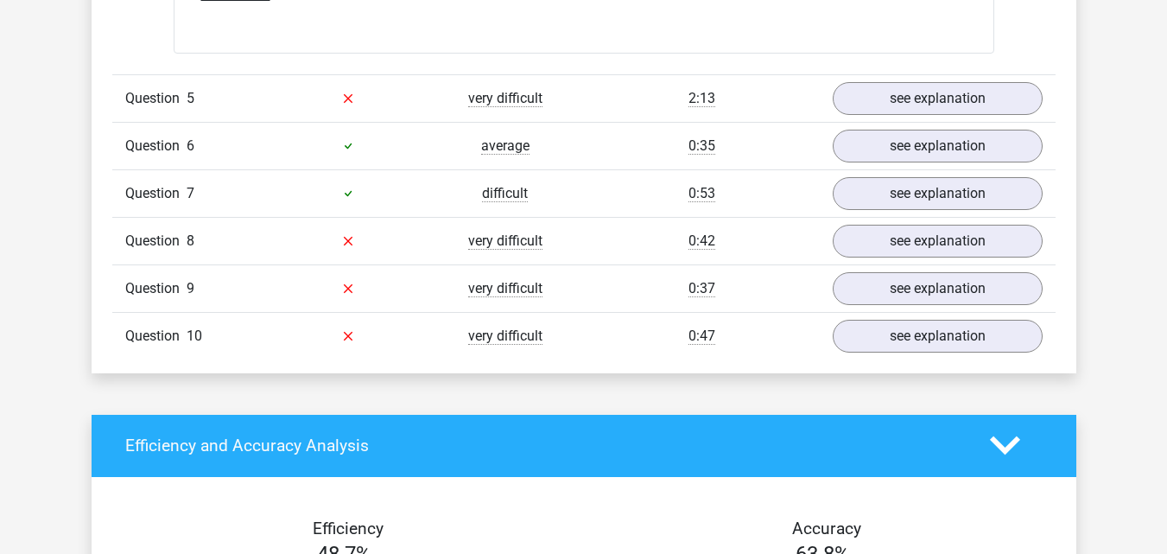
scroll to position [3973, 0]
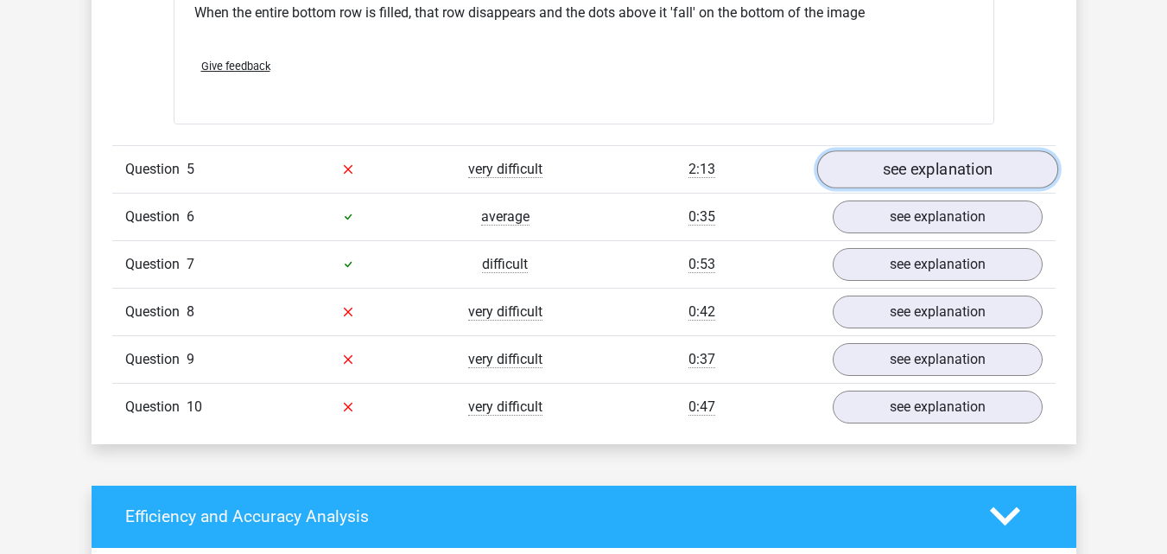
click at [957, 158] on link "see explanation" at bounding box center [936, 169] width 241 height 38
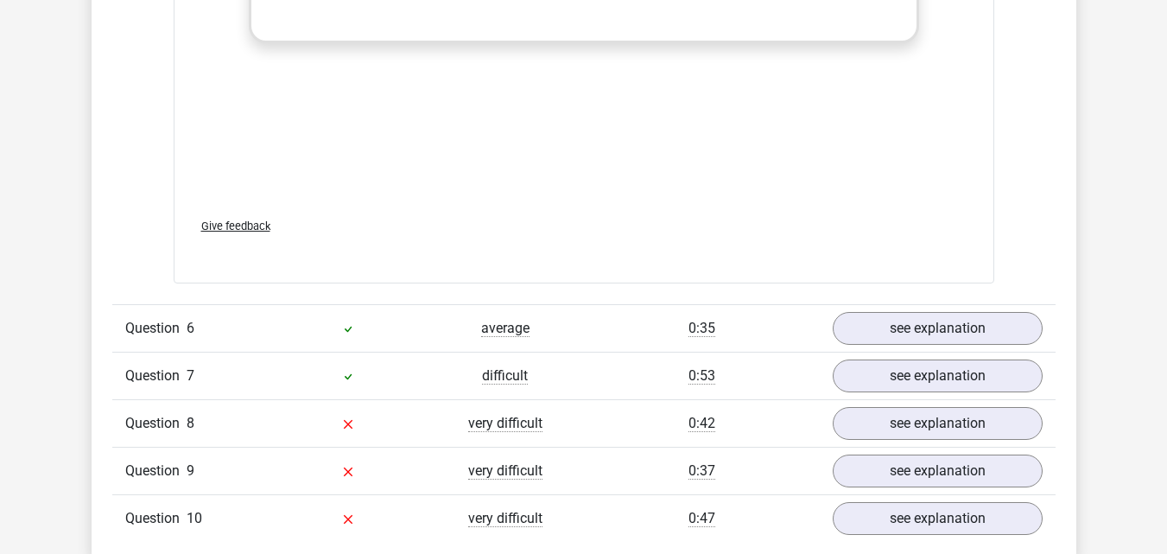
scroll to position [5345, 0]
